Goal: Information Seeking & Learning: Learn about a topic

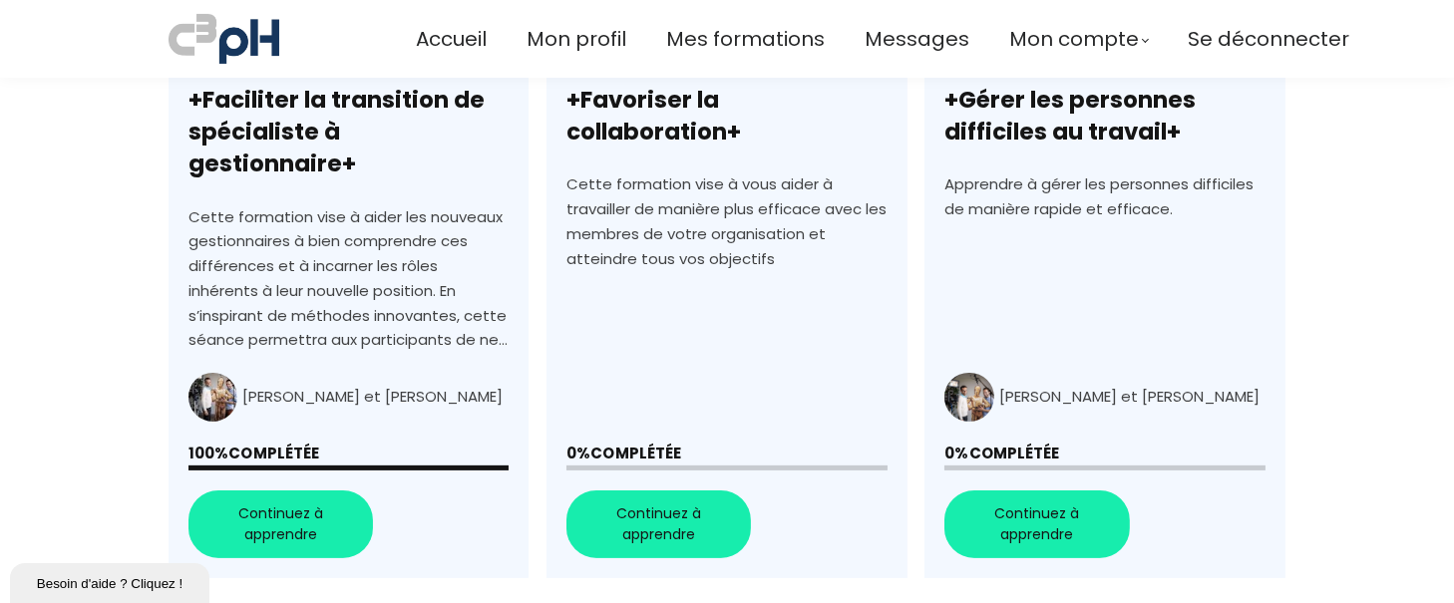
scroll to position [850, 0]
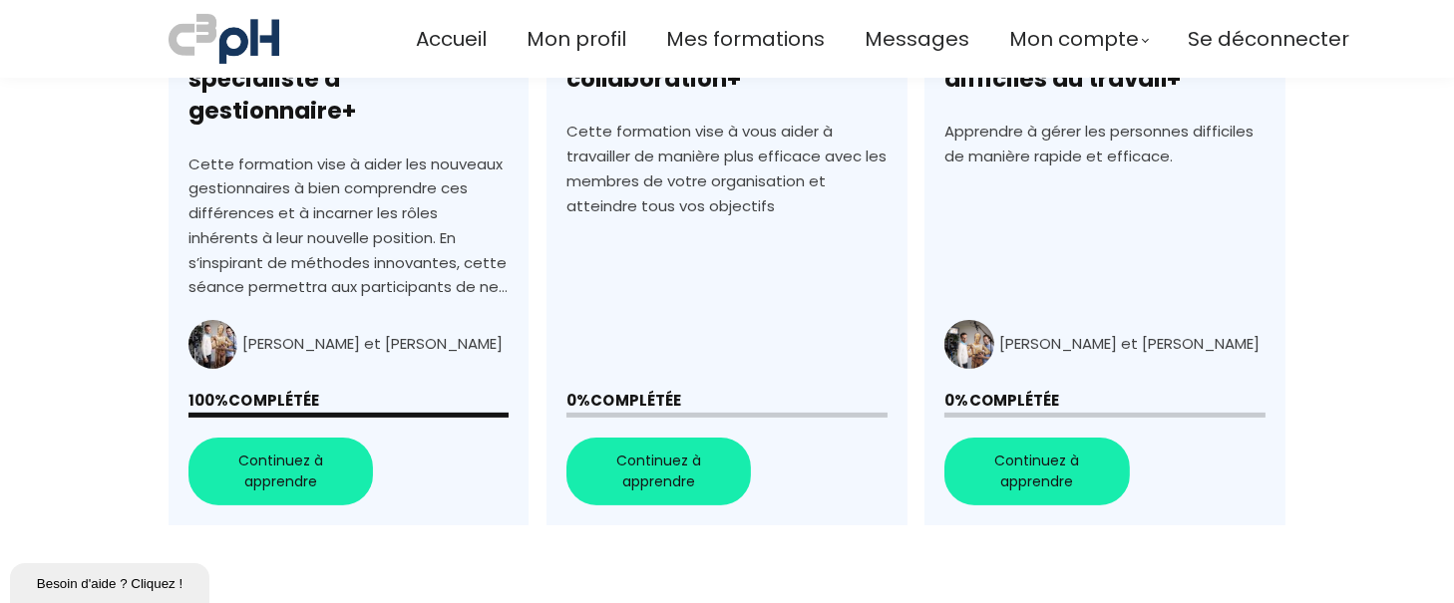
click at [703, 425] on link "+Favoriser la collaboration+" at bounding box center [726, 167] width 360 height 717
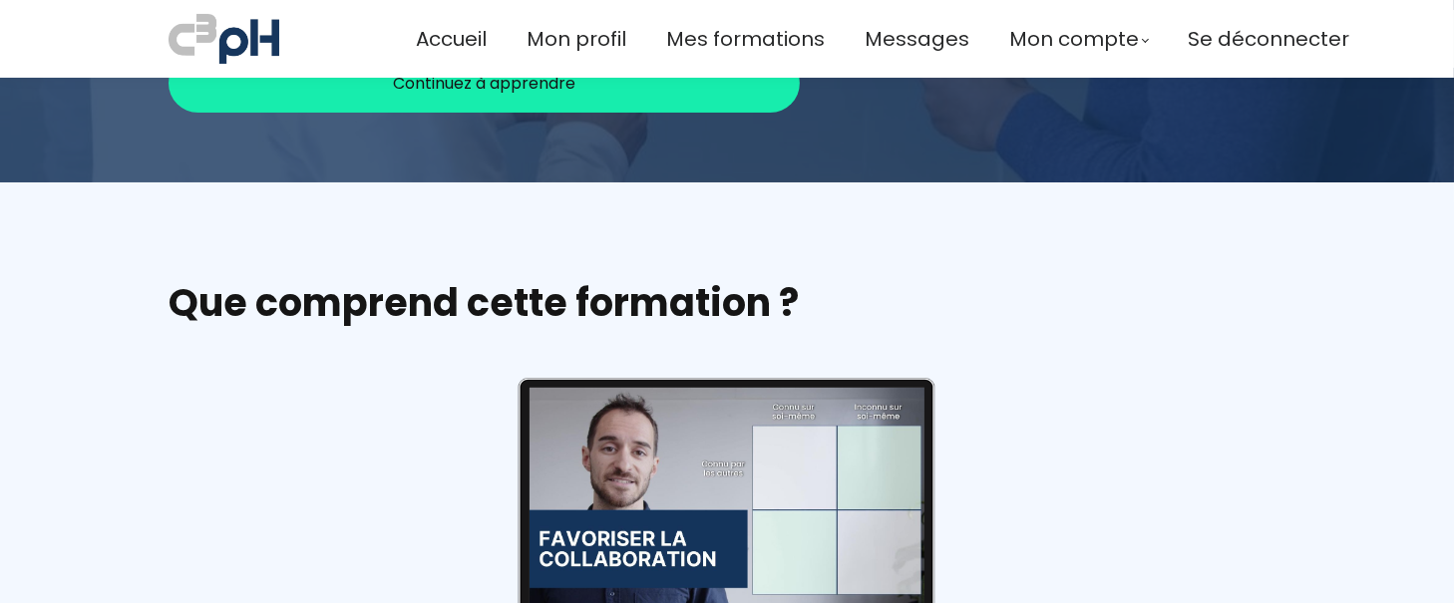
scroll to position [278, 0]
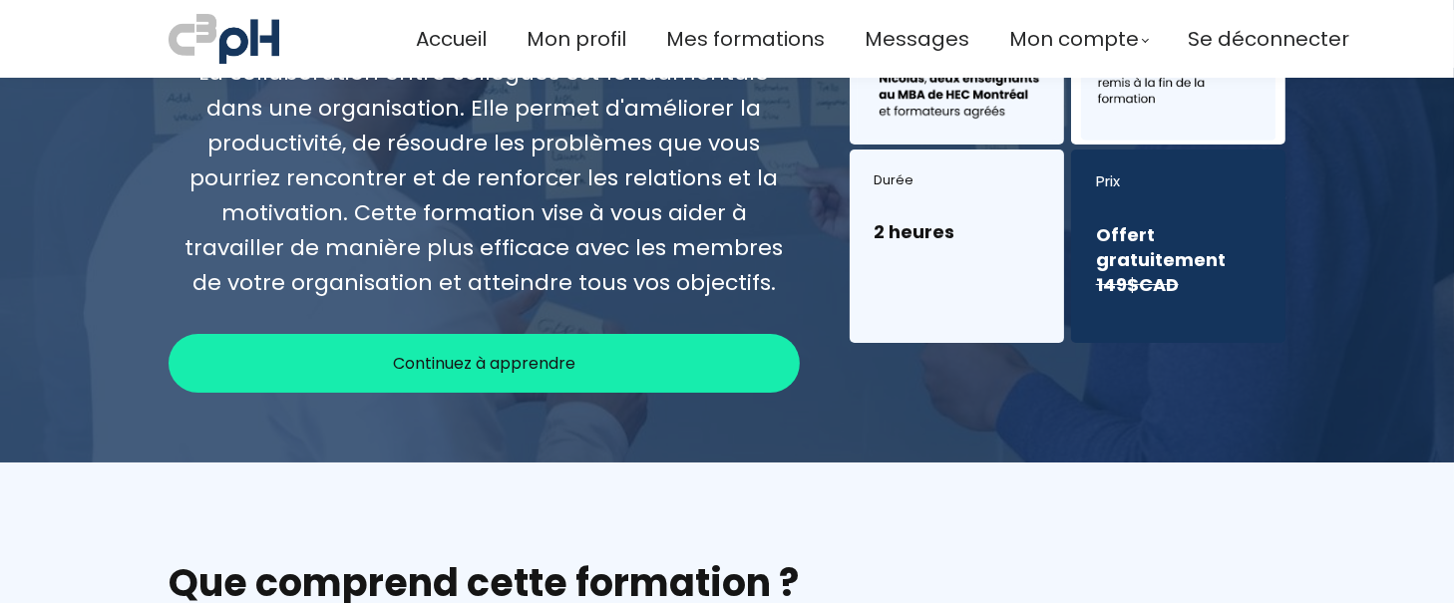
click at [507, 379] on div "Continuez à apprendre" at bounding box center [483, 363] width 631 height 59
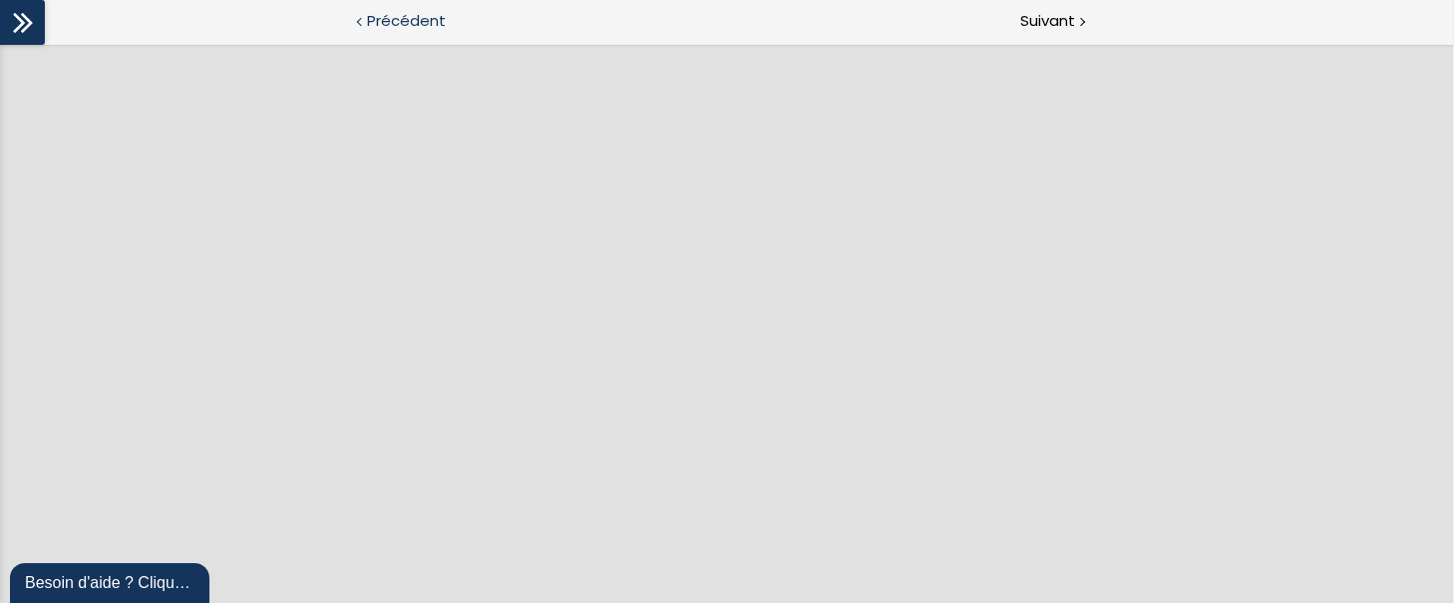
click at [422, 25] on span "Précédent" at bounding box center [406, 21] width 79 height 25
click at [415, 11] on span "Précédent" at bounding box center [406, 21] width 79 height 25
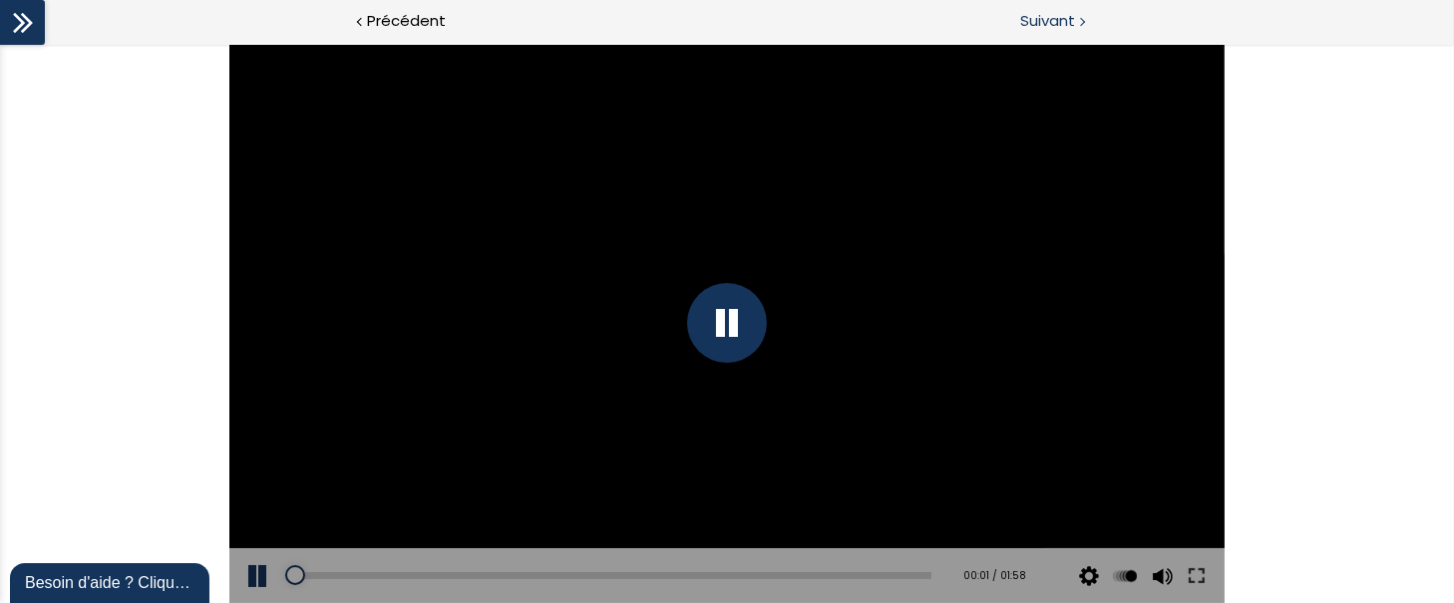
click at [1055, 18] on span "Suivant" at bounding box center [1047, 21] width 55 height 25
click at [33, 31] on icon at bounding box center [23, 23] width 30 height 30
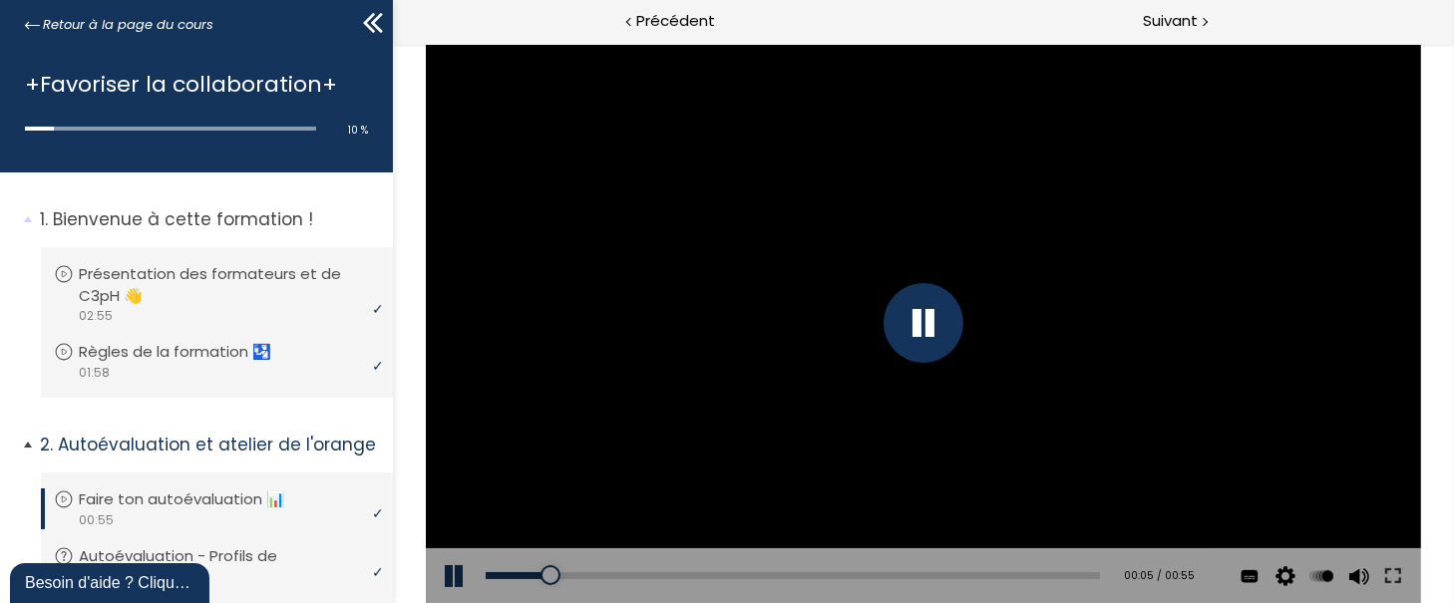
click at [276, 507] on p "Faire ton autoévaluation 📊" at bounding box center [197, 500] width 236 height 22
click at [165, 494] on p "Faire ton autoévaluation 📊" at bounding box center [197, 500] width 236 height 22
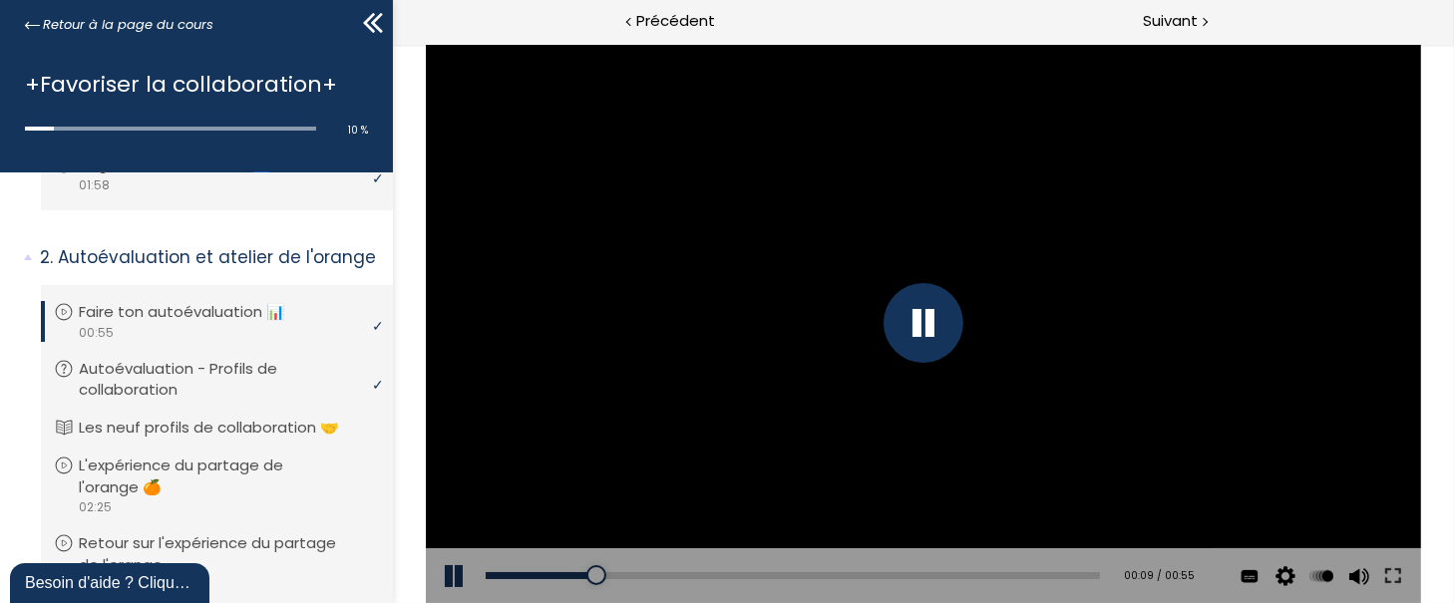
scroll to position [193, 0]
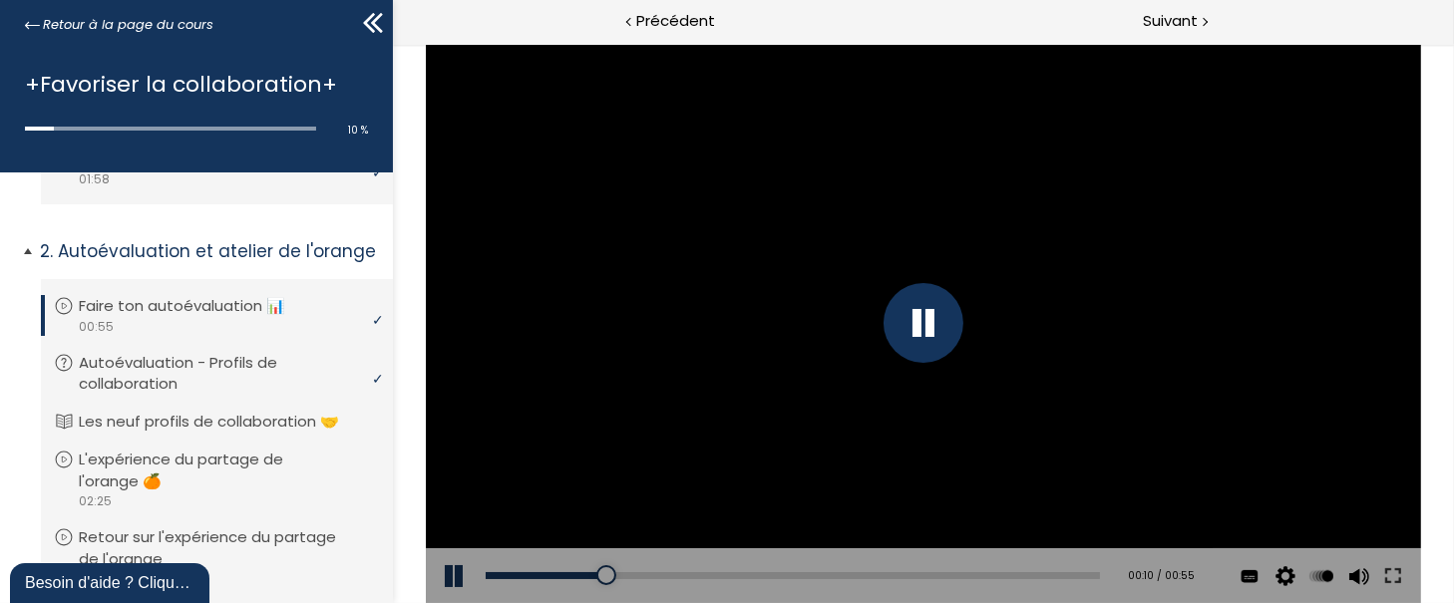
click at [122, 330] on div "video 00:55" at bounding box center [214, 326] width 321 height 19
click at [185, 389] on p "Autoévaluation - Profils de collaboration" at bounding box center [232, 374] width 296 height 44
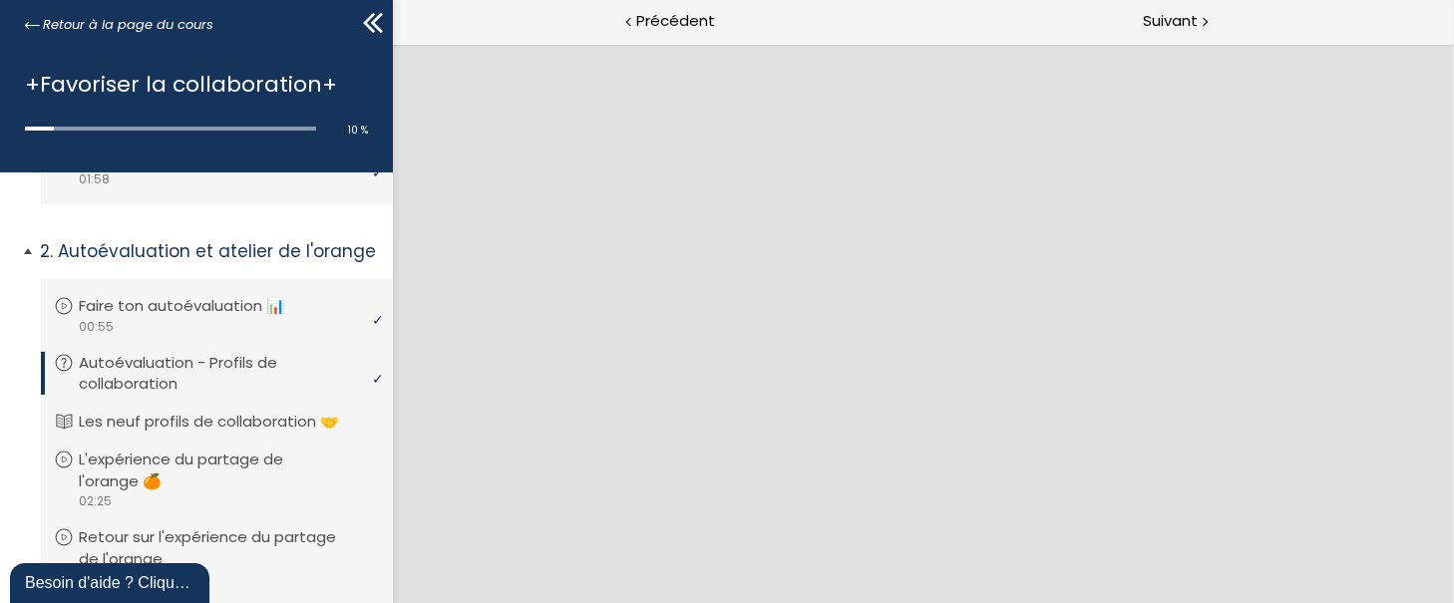
scroll to position [0, 0]
click at [1167, 7] on div "Suivant" at bounding box center [1188, 22] width 530 height 45
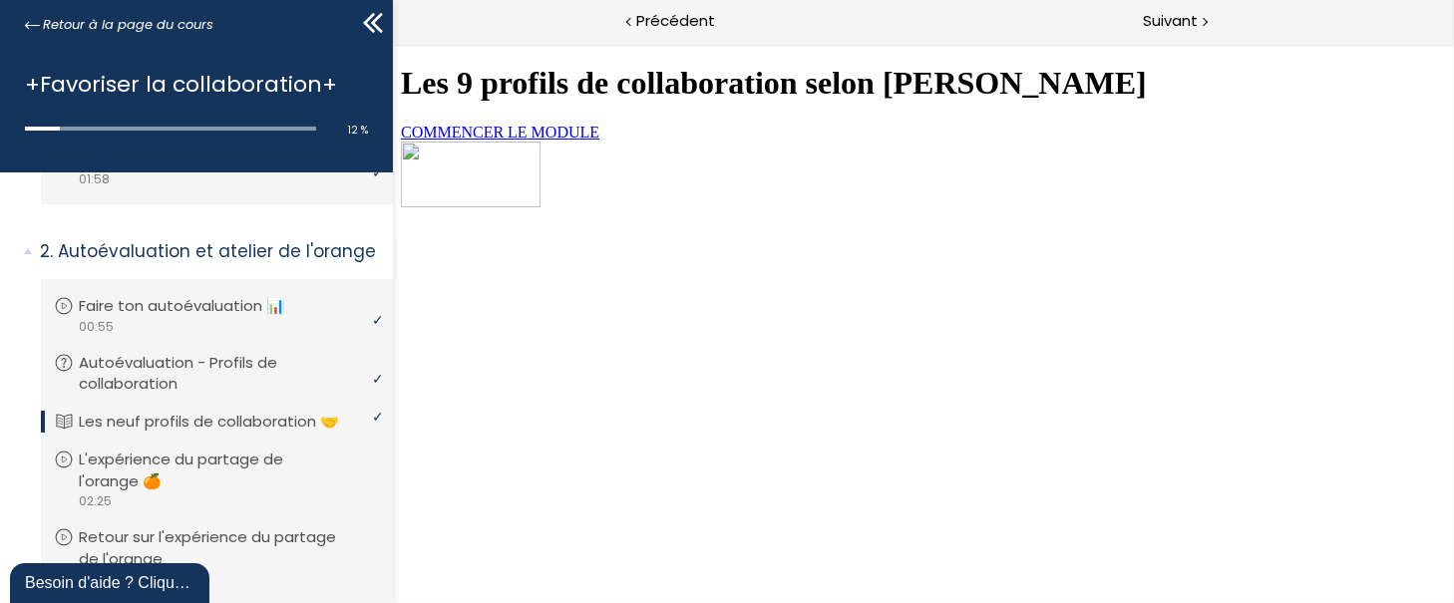
click at [598, 141] on span "COMMENCER LE MODULE" at bounding box center [499, 132] width 198 height 17
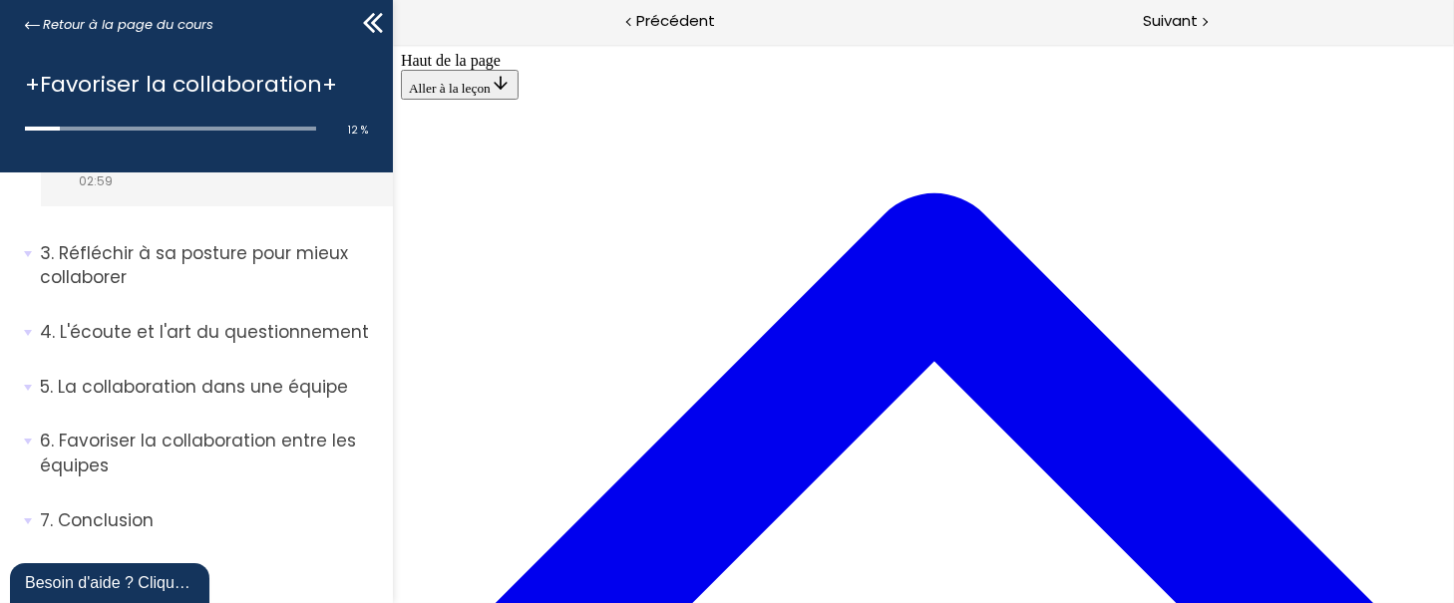
scroll to position [2358, 0]
drag, startPoint x: 1441, startPoint y: 312, endPoint x: 865, endPoint y: 364, distance: 577.6
drag, startPoint x: 1451, startPoint y: 337, endPoint x: 756, endPoint y: 449, distance: 703.8
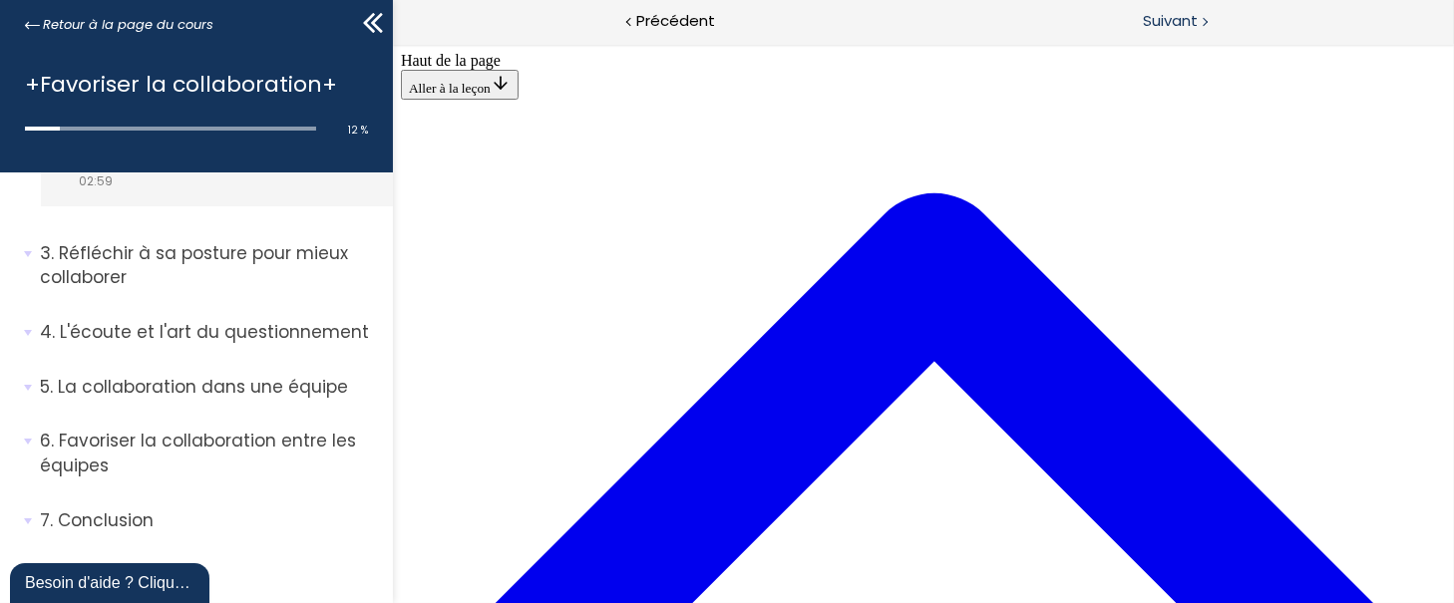
click at [1168, 38] on div "Suivant" at bounding box center [1188, 22] width 530 height 45
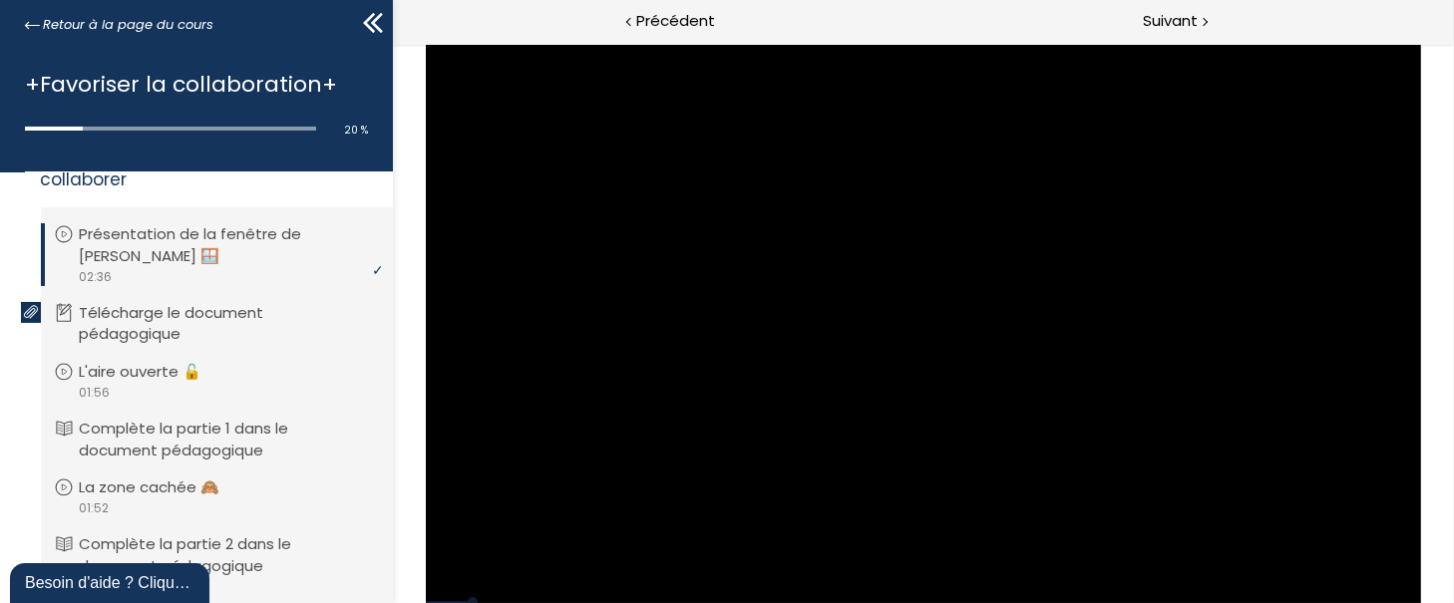
scroll to position [728, 0]
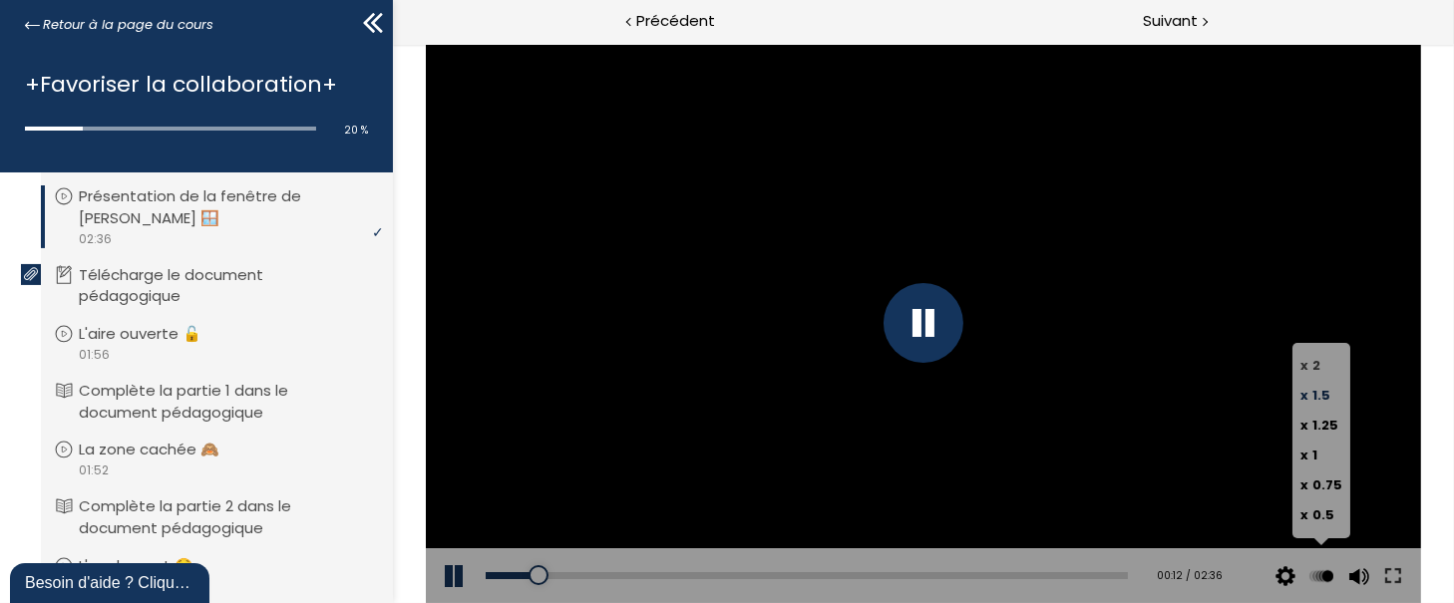
click at [1312, 362] on span "2" at bounding box center [1315, 365] width 8 height 19
click at [392, 44] on input "x 2" at bounding box center [392, 44] width 0 height 0
click at [1319, 398] on span "1.5" at bounding box center [1320, 395] width 18 height 19
click at [392, 44] on input "x 1.5" at bounding box center [392, 44] width 0 height 0
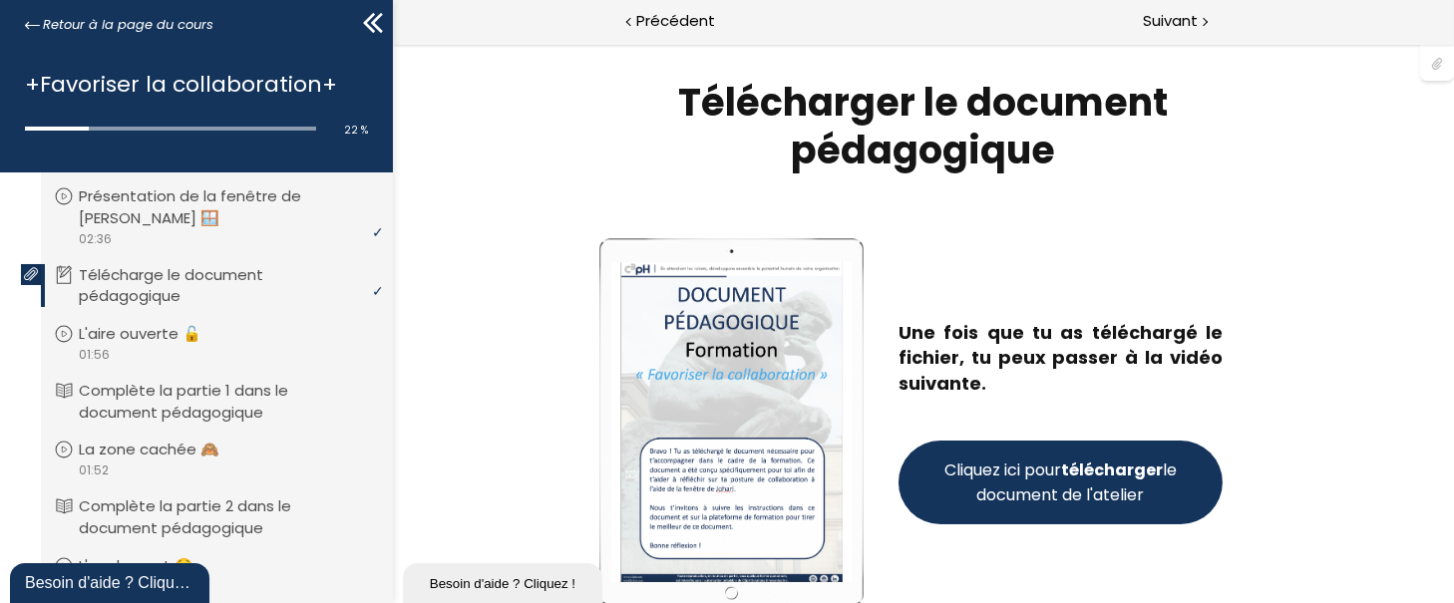
scroll to position [0, 0]
click at [1058, 489] on span "Cliquez ici pour télécharger le document de l'atelier" at bounding box center [1059, 483] width 240 height 50
click at [1168, 21] on span "Suivant" at bounding box center [1170, 21] width 55 height 25
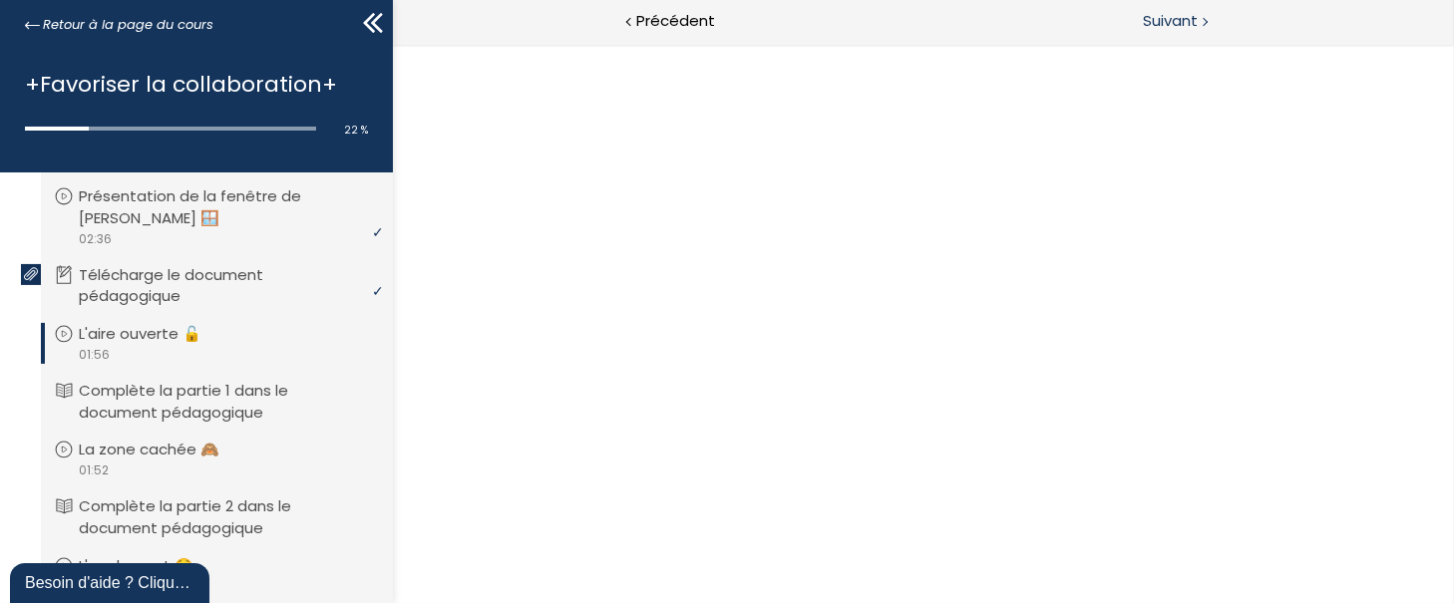
click at [1168, 21] on span "Suivant" at bounding box center [1170, 21] width 55 height 25
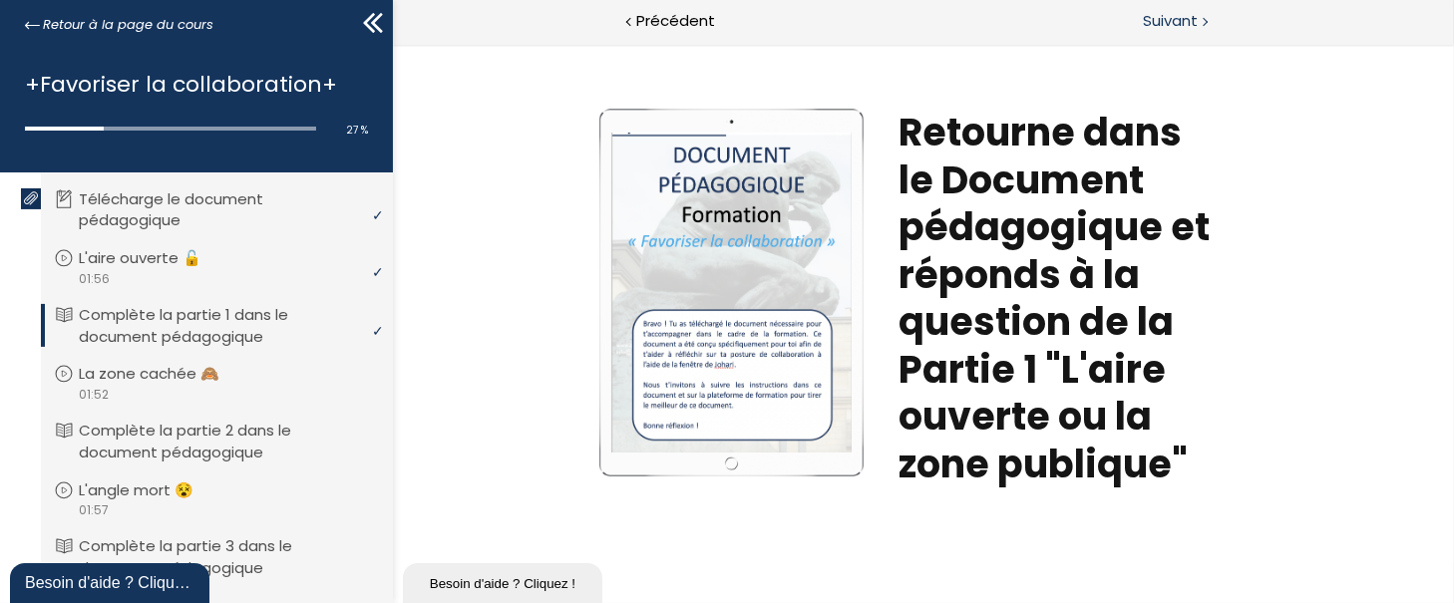
click at [1155, 37] on div "Suivant" at bounding box center [1188, 22] width 530 height 45
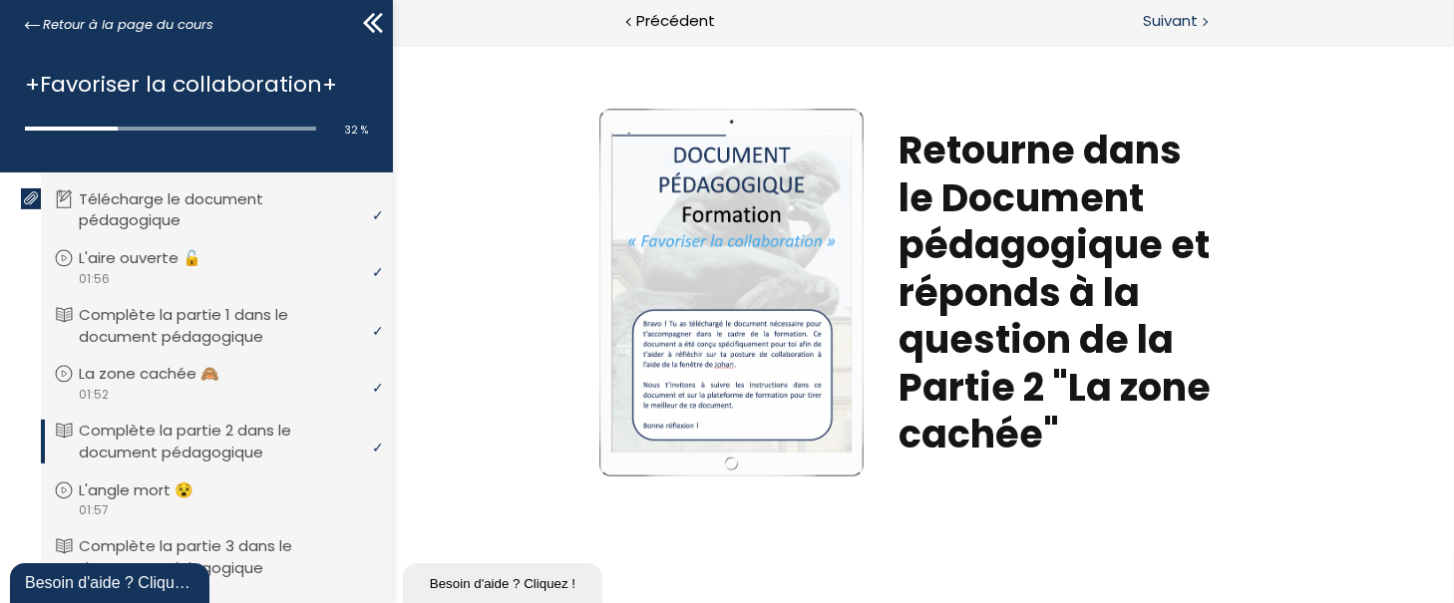
click at [1165, 25] on span "Suivant" at bounding box center [1170, 21] width 55 height 25
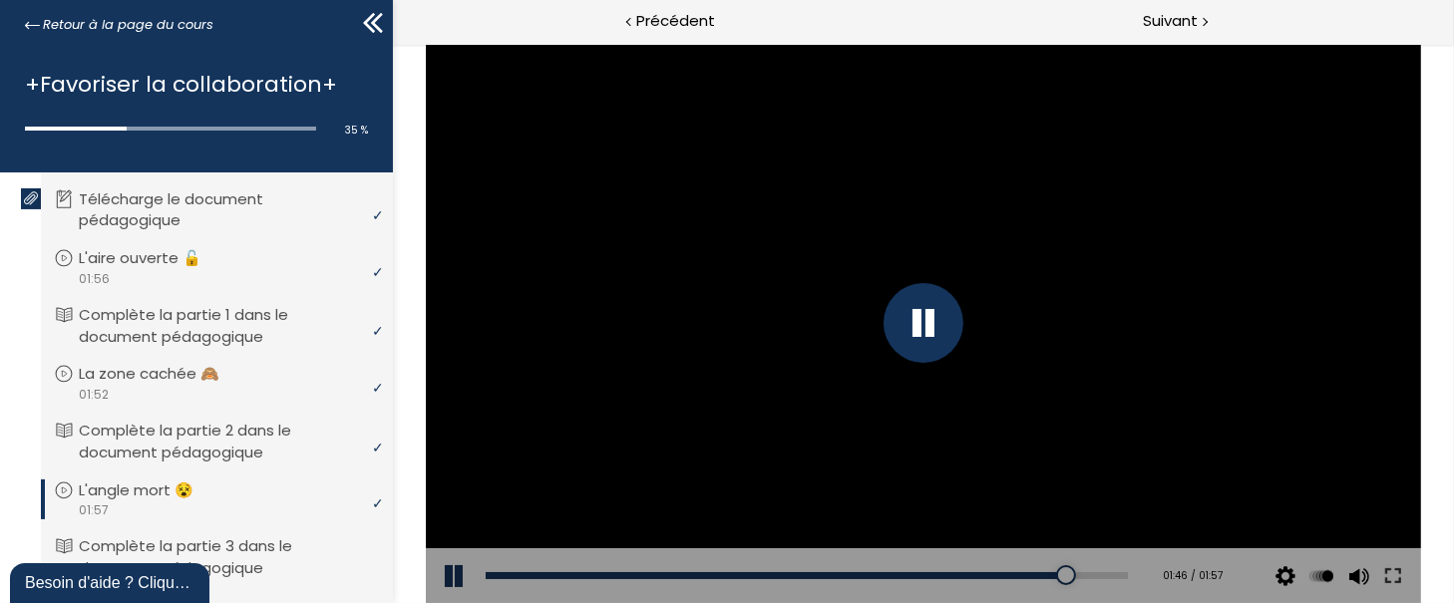
click at [977, 571] on div "Add chapter 01:32" at bounding box center [806, 576] width 642 height 56
click at [992, 578] on div "01:35" at bounding box center [806, 575] width 642 height 7
drag, startPoint x: 976, startPoint y: 567, endPoint x: 1029, endPoint y: 568, distance: 52.9
click at [1029, 568] on div "Add chapter 01:39" at bounding box center [806, 576] width 642 height 56
drag, startPoint x: 1029, startPoint y: 568, endPoint x: 895, endPoint y: 571, distance: 133.6
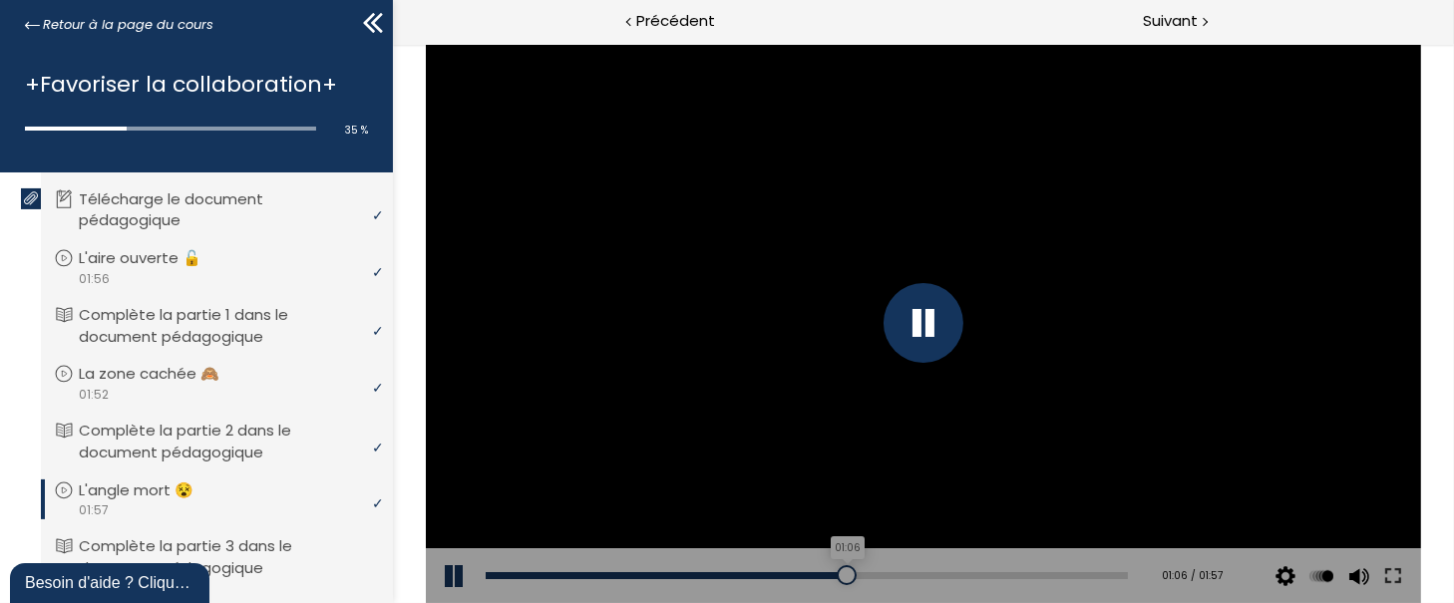
drag, startPoint x: 895, startPoint y: 571, endPoint x: 837, endPoint y: 585, distance: 59.5
drag, startPoint x: 446, startPoint y: 541, endPoint x: 1399, endPoint y: 13, distance: 1089.8
click at [1399, 13] on div "Suivant" at bounding box center [1188, 22] width 530 height 45
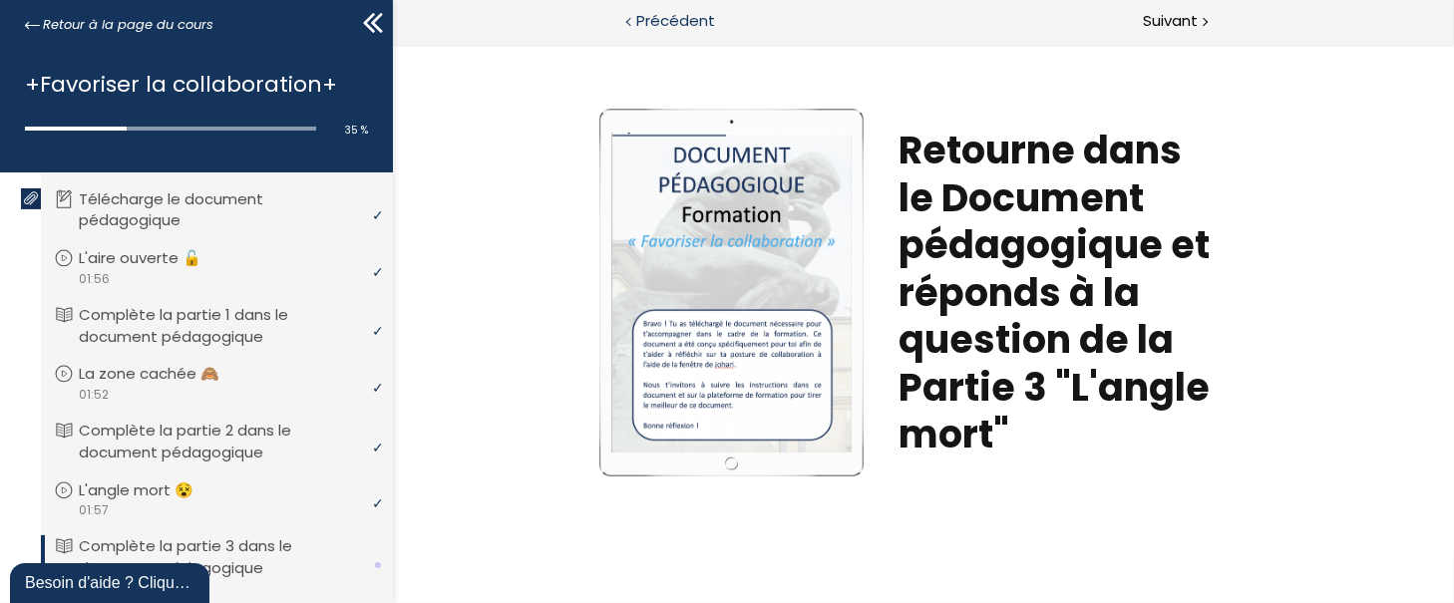
click at [690, 9] on span "Précédent" at bounding box center [675, 21] width 79 height 25
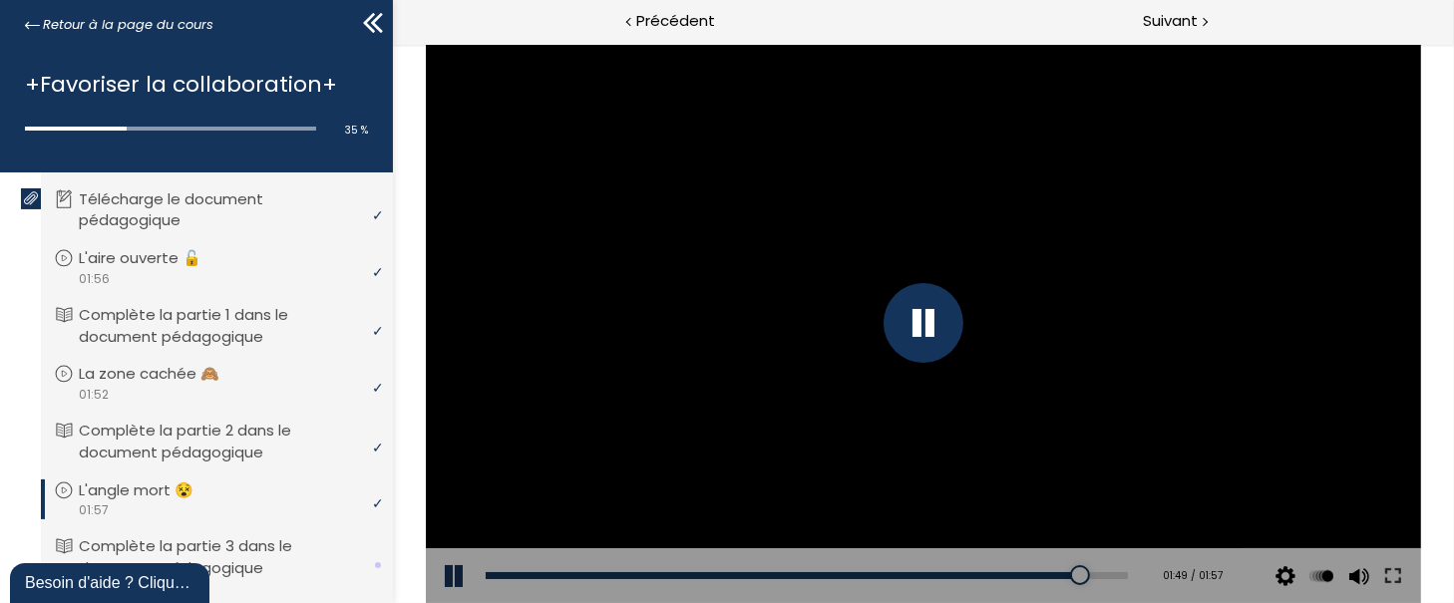
click at [916, 49] on div at bounding box center [922, 323] width 994 height 559
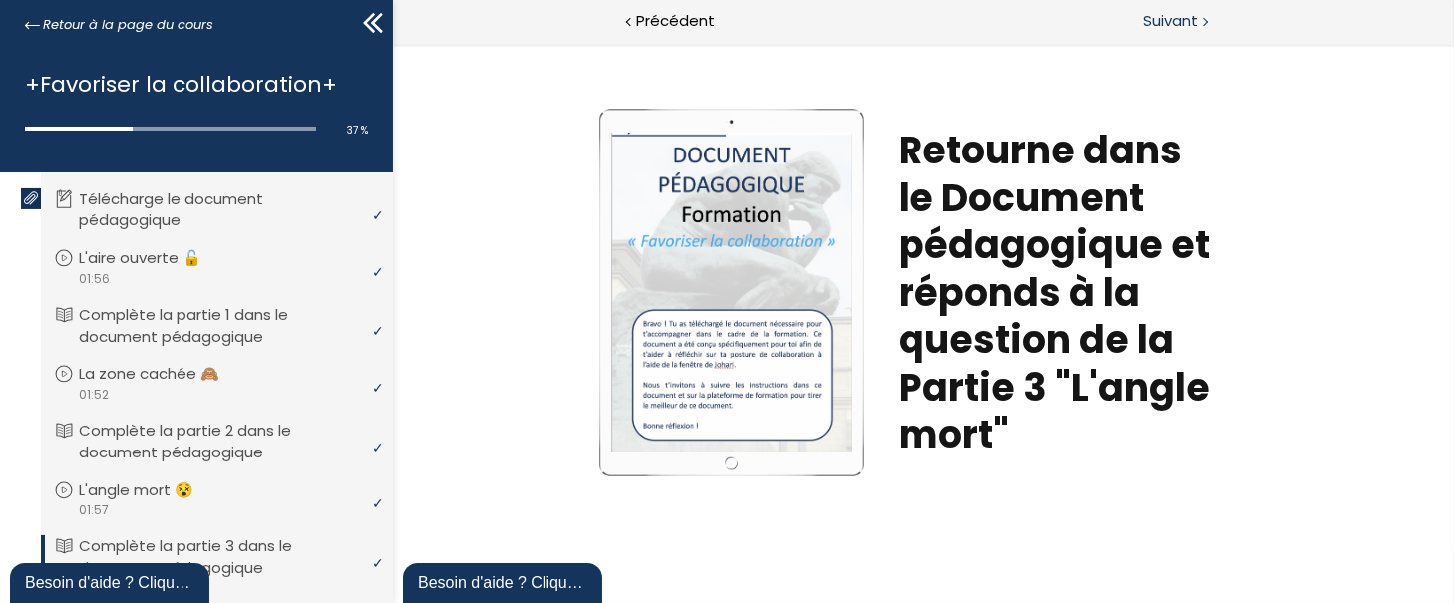
click at [1154, 28] on span "Suivant" at bounding box center [1170, 21] width 55 height 25
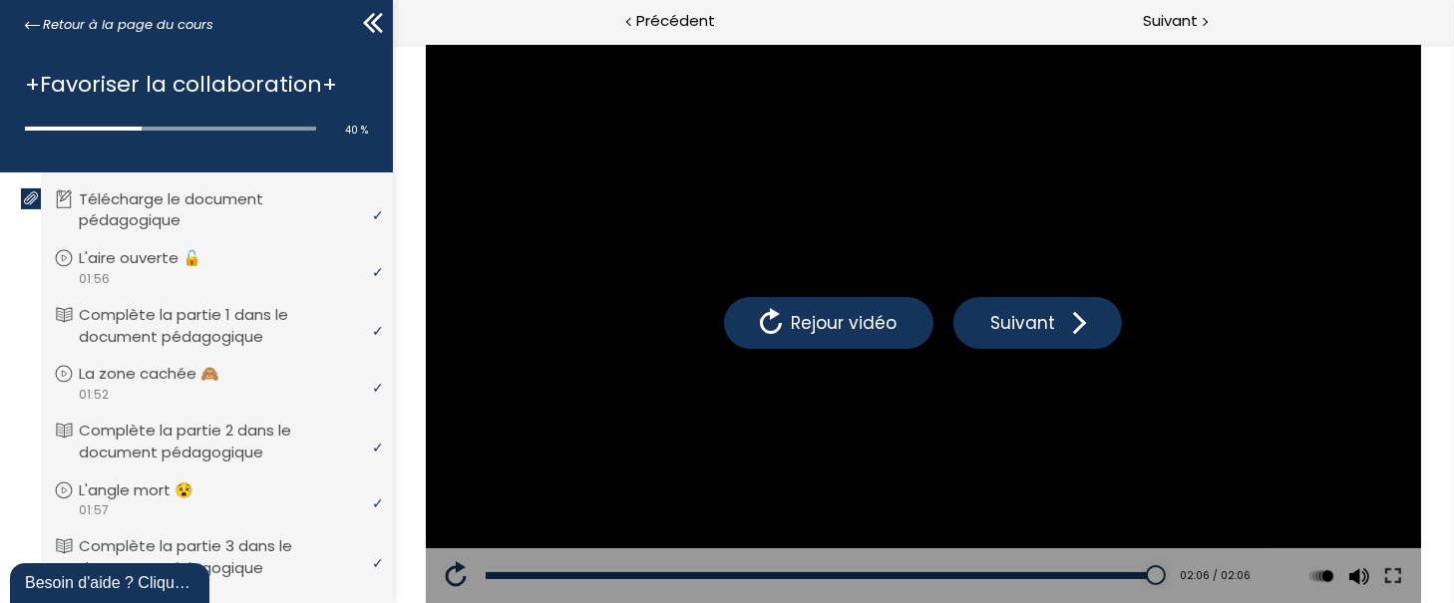
click at [445, 573] on button at bounding box center [455, 576] width 60 height 56
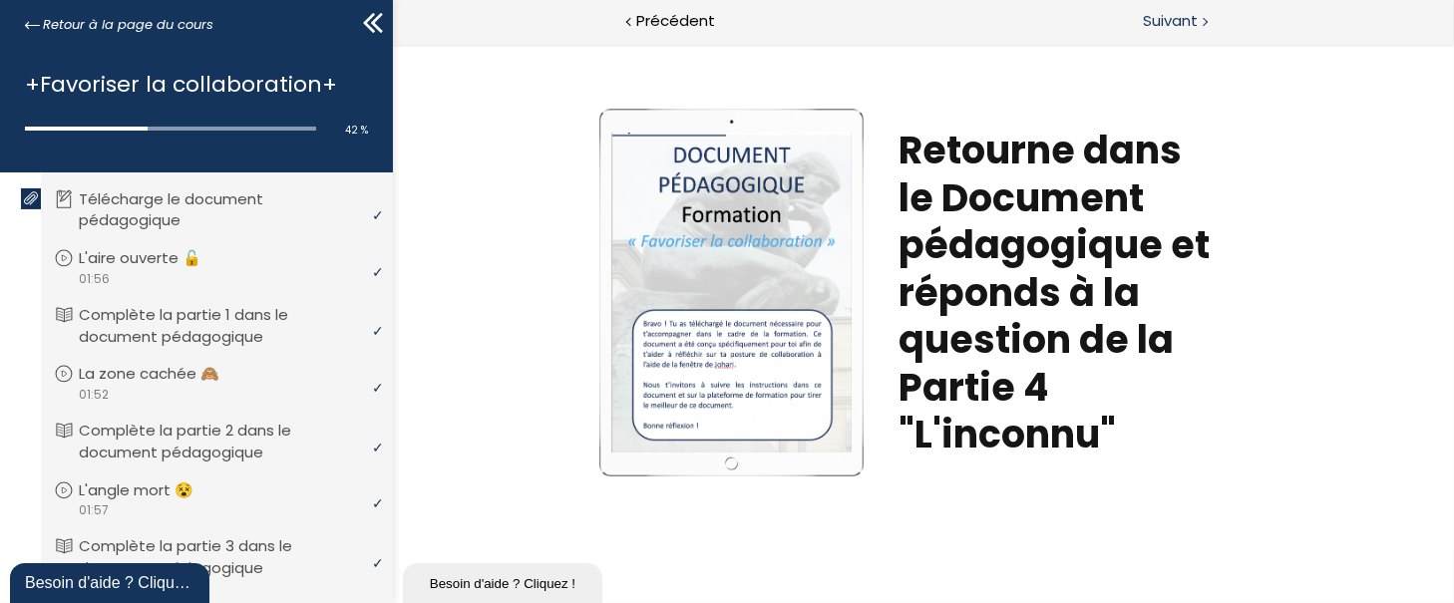
click at [1166, 22] on span "Suivant" at bounding box center [1170, 21] width 55 height 25
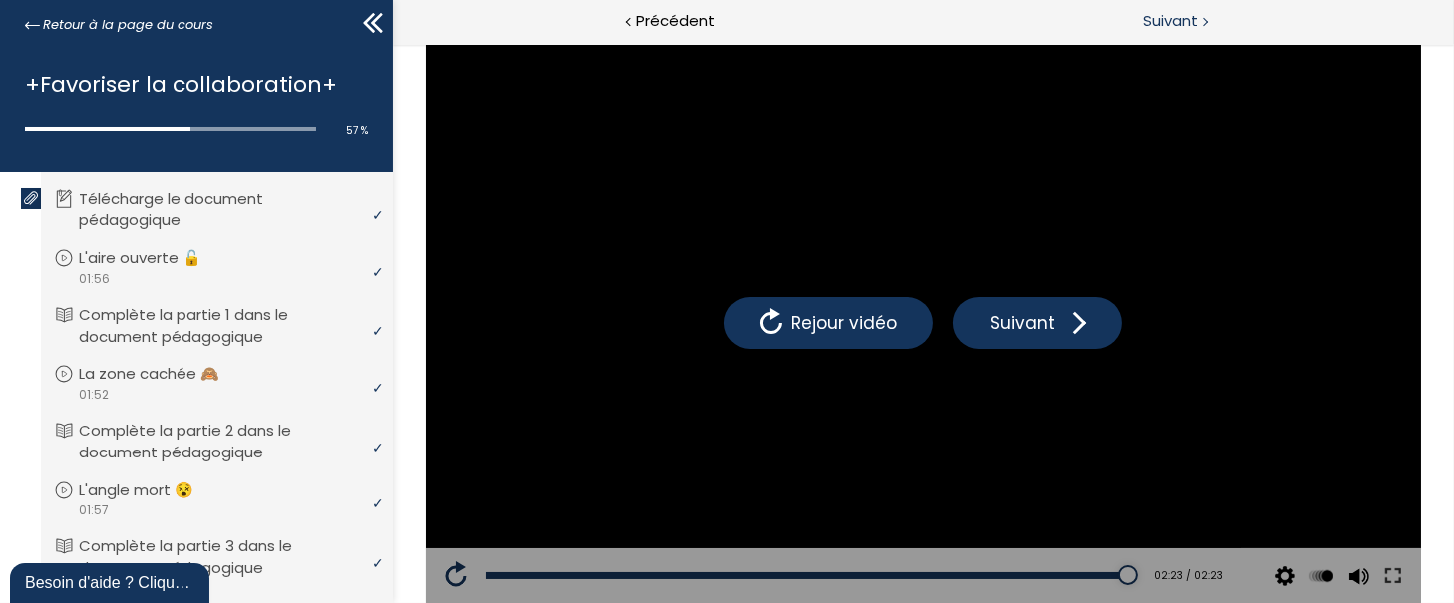
click at [1187, 32] on span "Suivant" at bounding box center [1170, 21] width 55 height 25
click at [1194, 36] on div "Suivant" at bounding box center [1188, 22] width 530 height 45
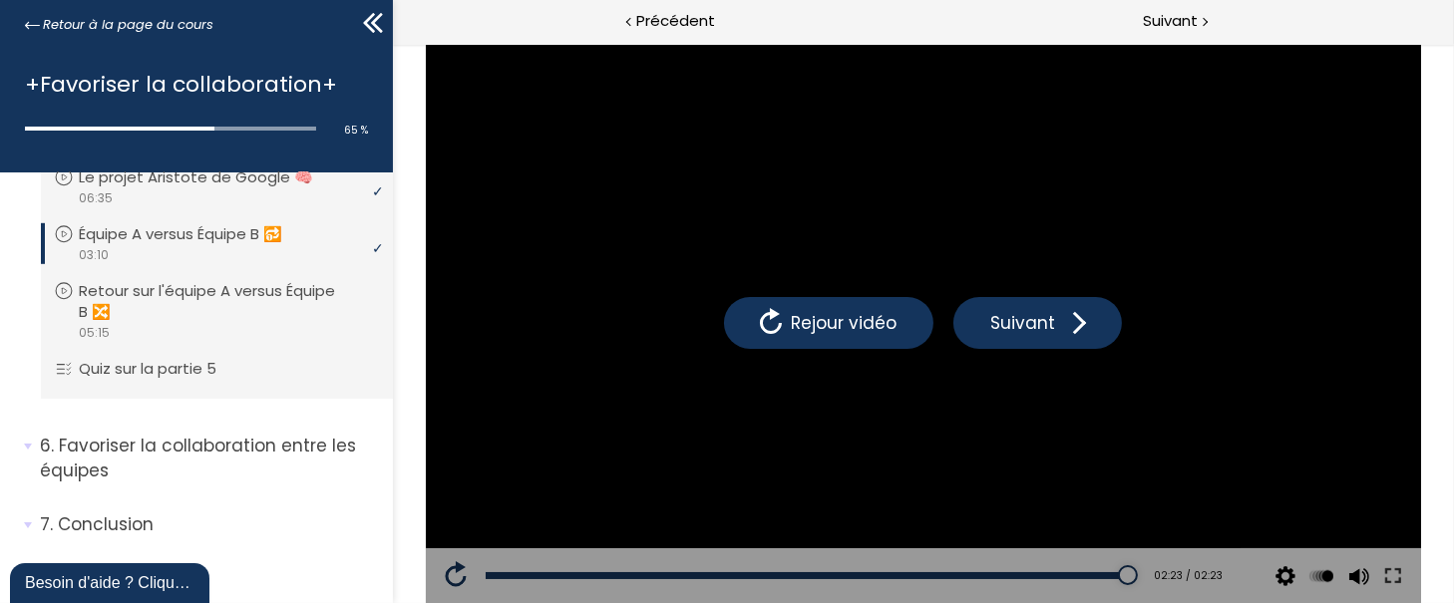
scroll to position [1962, 0]
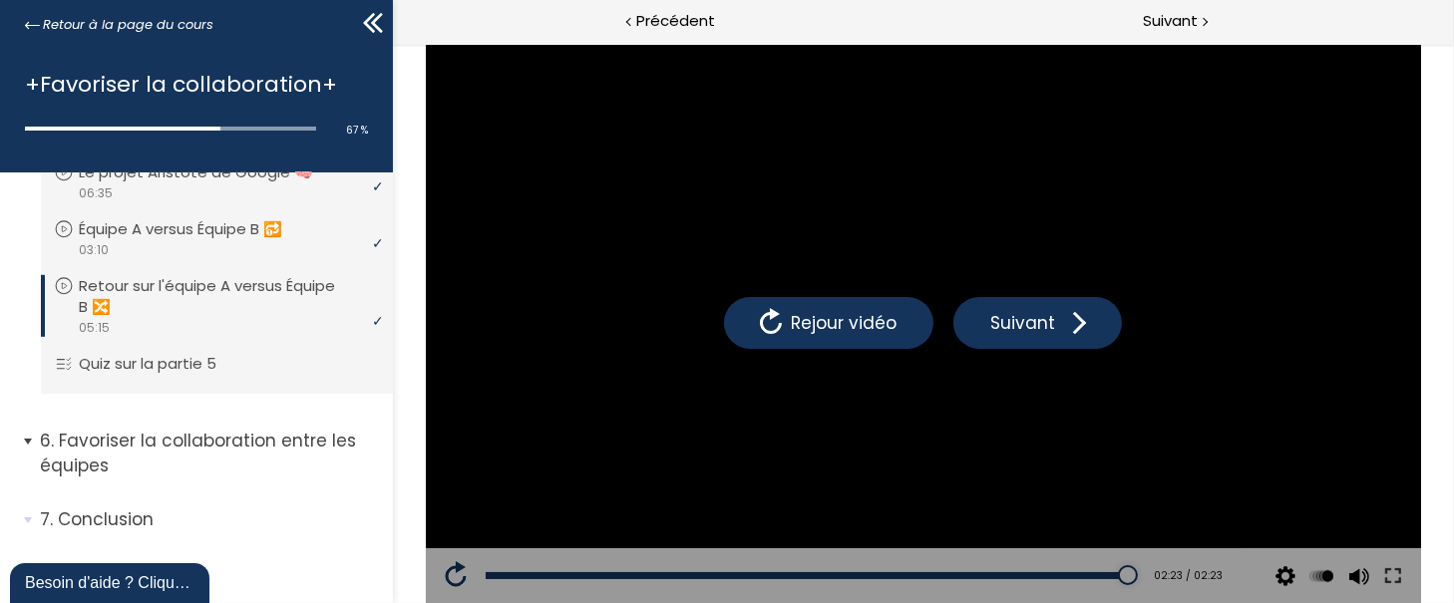
click at [36, 444] on span "6. Favoriser la collaboration entre les équipes" at bounding box center [209, 461] width 368 height 64
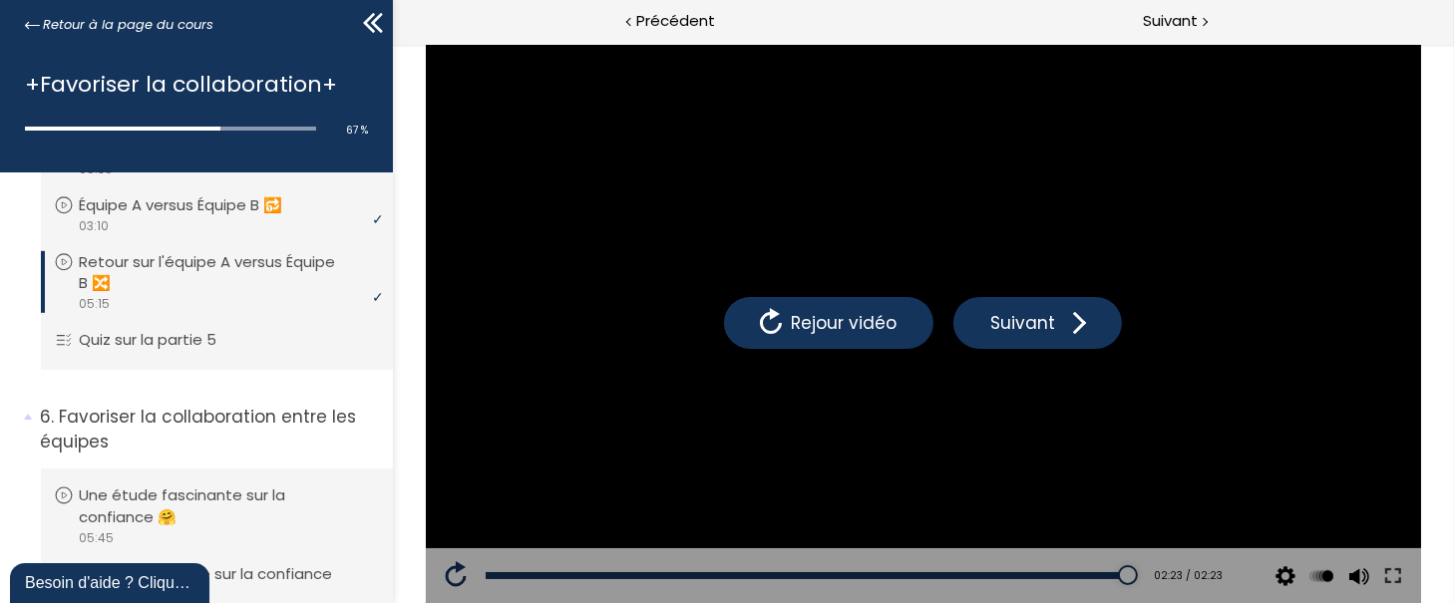
drag, startPoint x: 383, startPoint y: 493, endPoint x: 386, endPoint y: 552, distance: 59.9
click at [386, 552] on div "1. Bienvenue à cette formation ! Vous devez avoir terminé l'unité (Présentation…" at bounding box center [196, 392] width 393 height 440
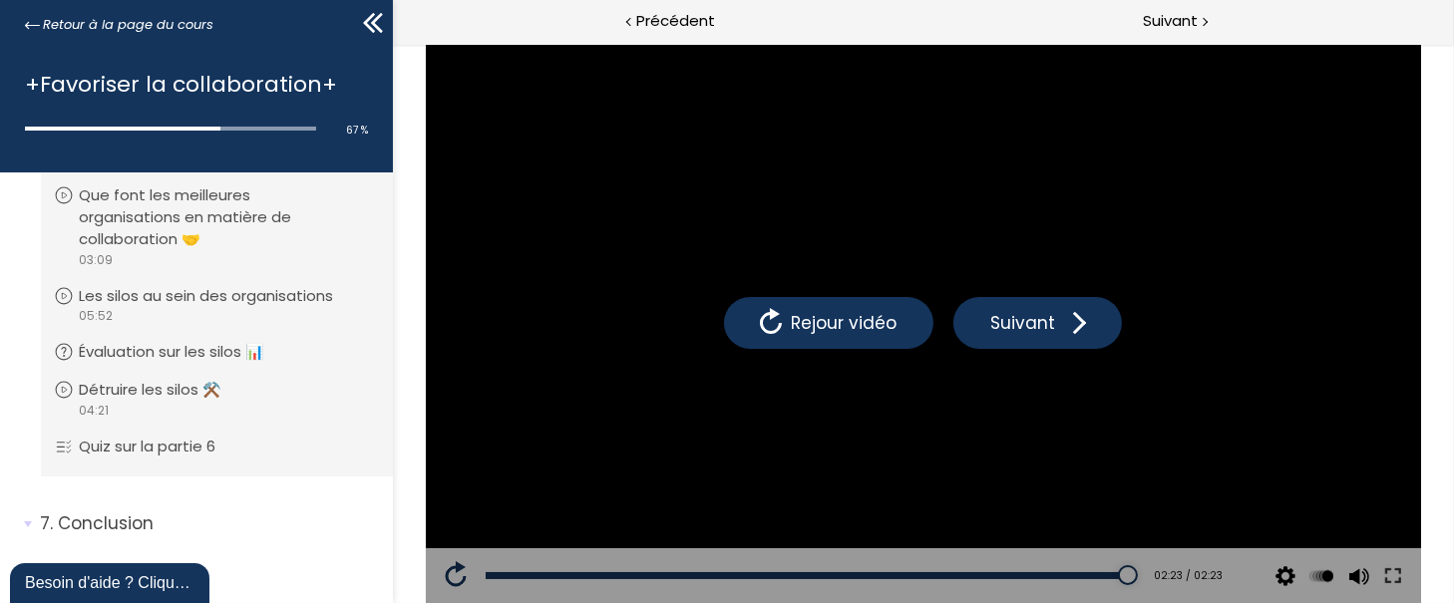
scroll to position [2425, 0]
